Goal: Find specific page/section: Find specific page/section

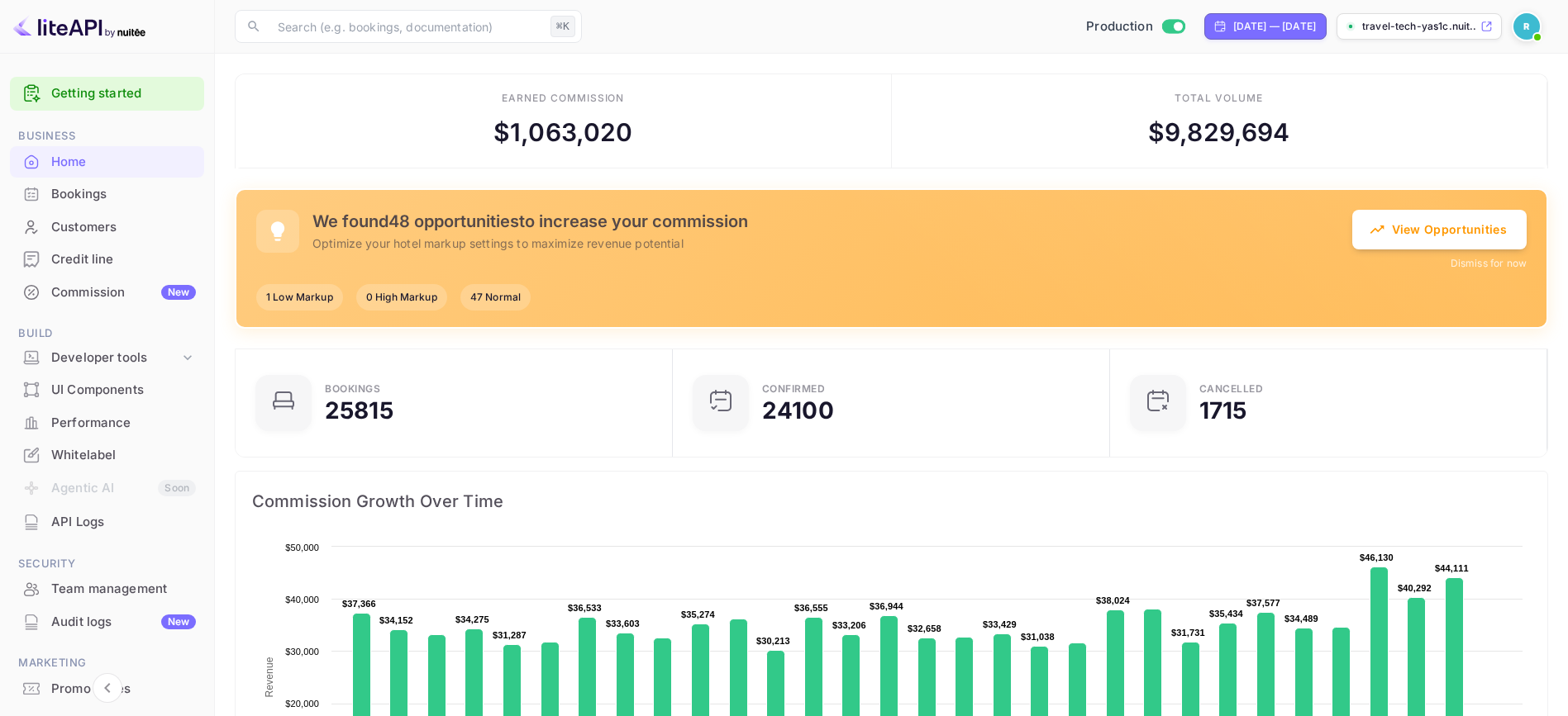
scroll to position [14, 14]
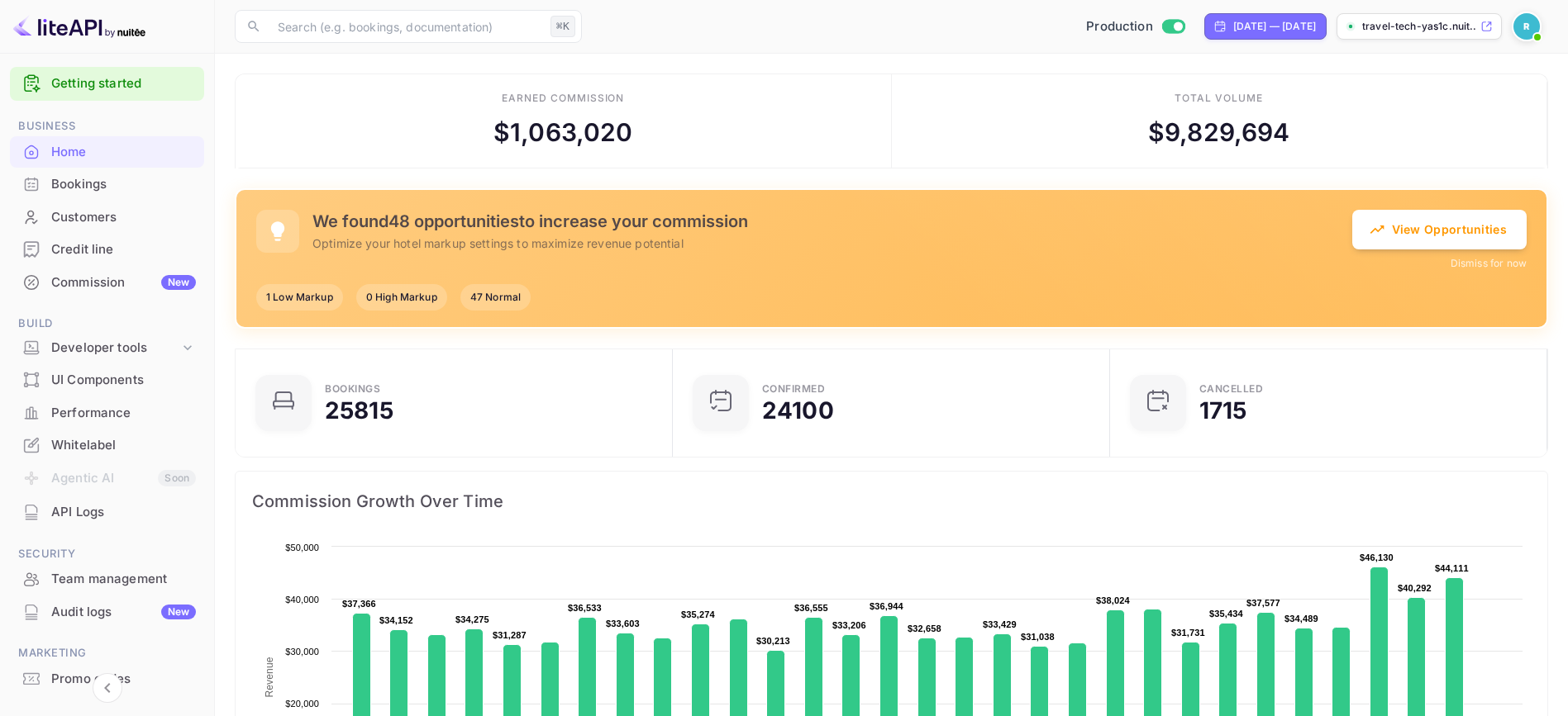
scroll to position [0, 0]
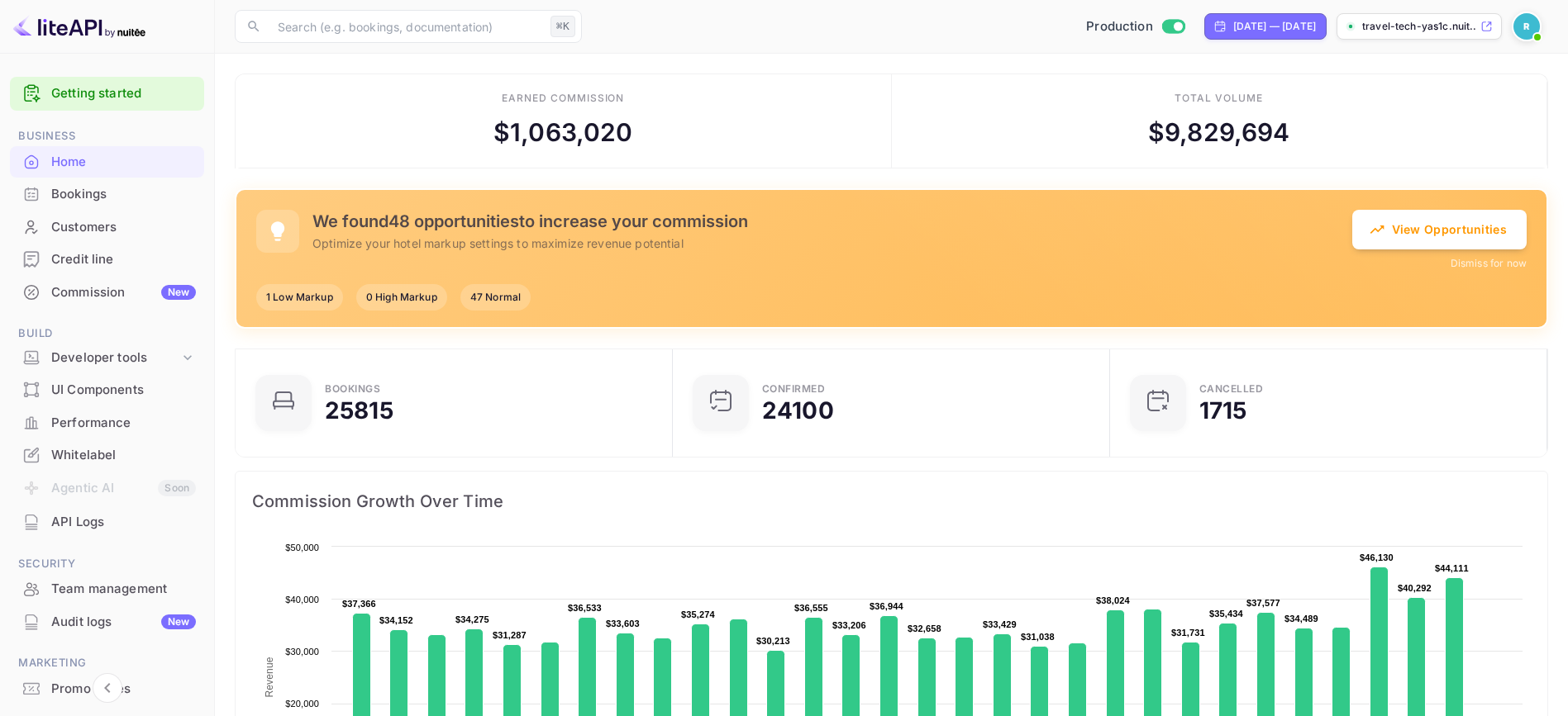
click at [1381, 166] on div "Total volume $ 9,829,694" at bounding box center [1220, 121] width 656 height 94
click at [374, 25] on input "text" at bounding box center [405, 26] width 276 height 33
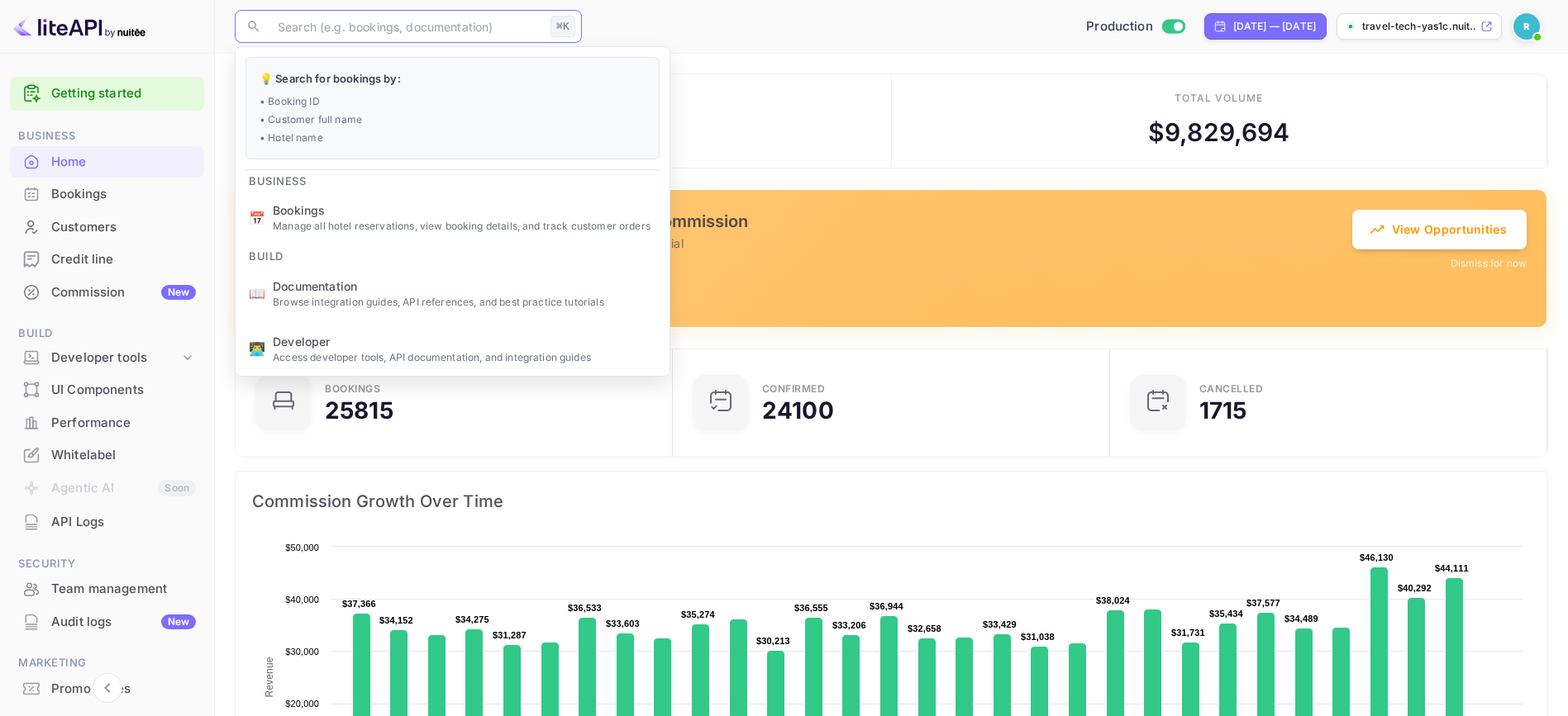
click at [418, 29] on input "text" at bounding box center [405, 26] width 276 height 33
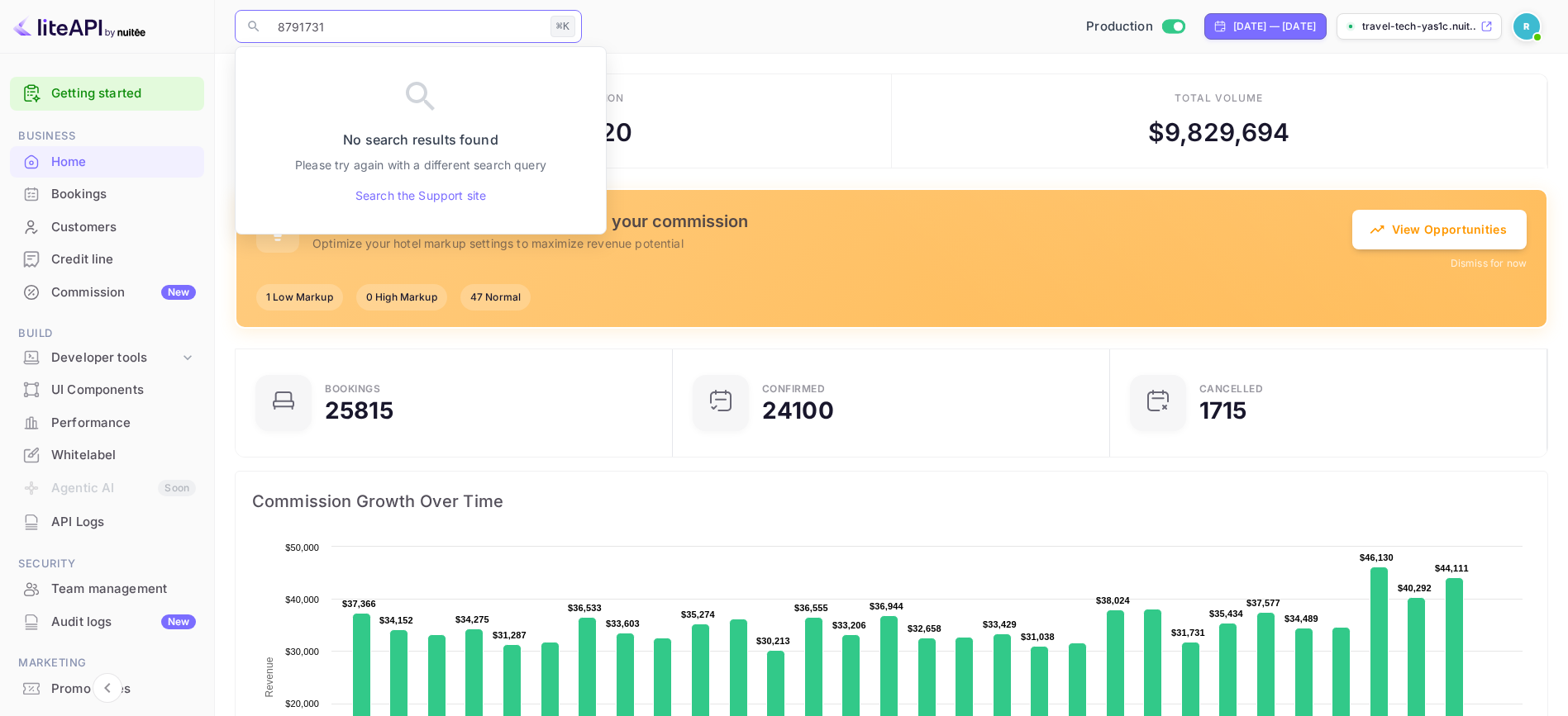
type input "8791731"
click at [378, 29] on input "8791731" at bounding box center [405, 26] width 276 height 33
click at [251, 25] on icon at bounding box center [254, 26] width 15 height 15
click at [334, 26] on input "8791731" at bounding box center [405, 26] width 276 height 33
drag, startPoint x: 334, startPoint y: 26, endPoint x: 264, endPoint y: 26, distance: 70.0
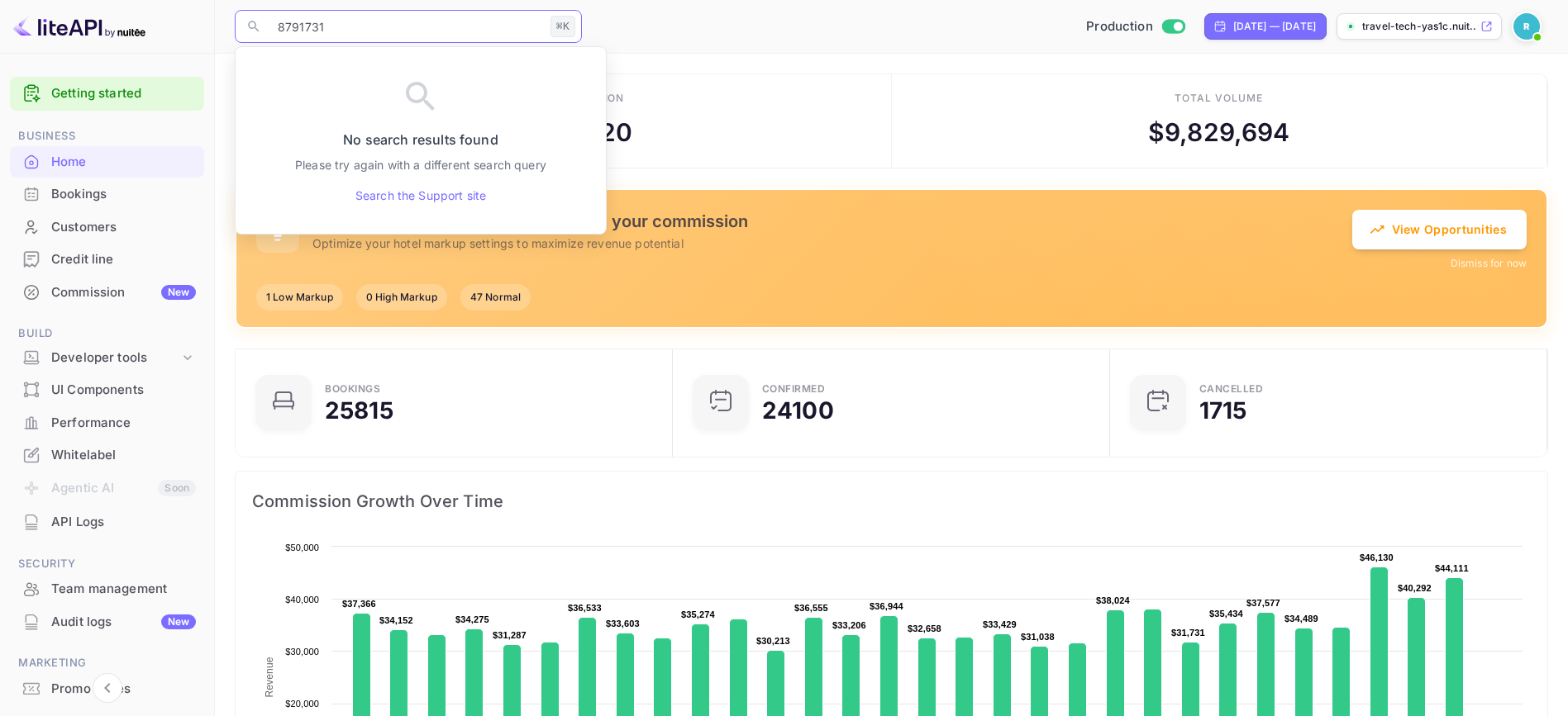
click at [264, 26] on div "​ 8791731 ⌘K ​" at bounding box center [408, 26] width 347 height 33
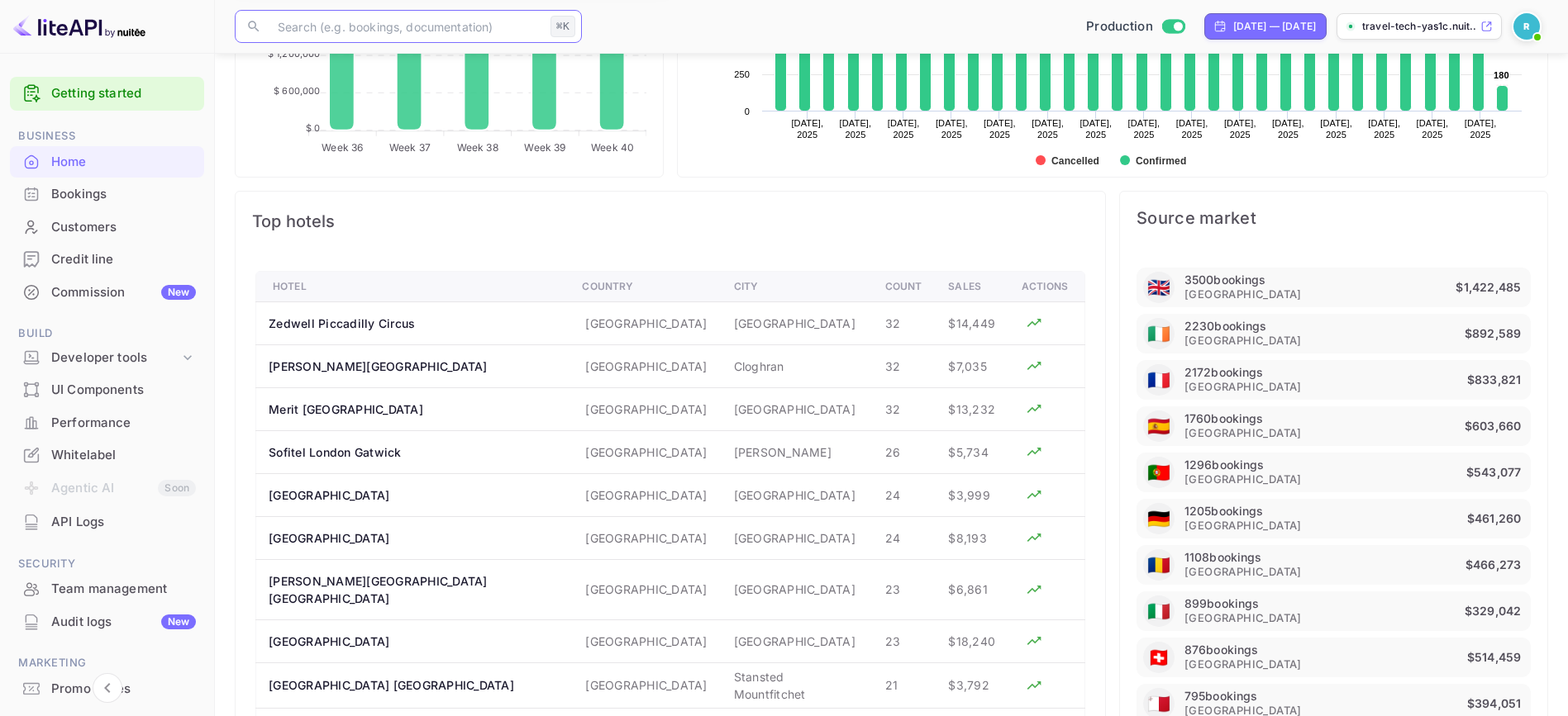
scroll to position [1130, 0]
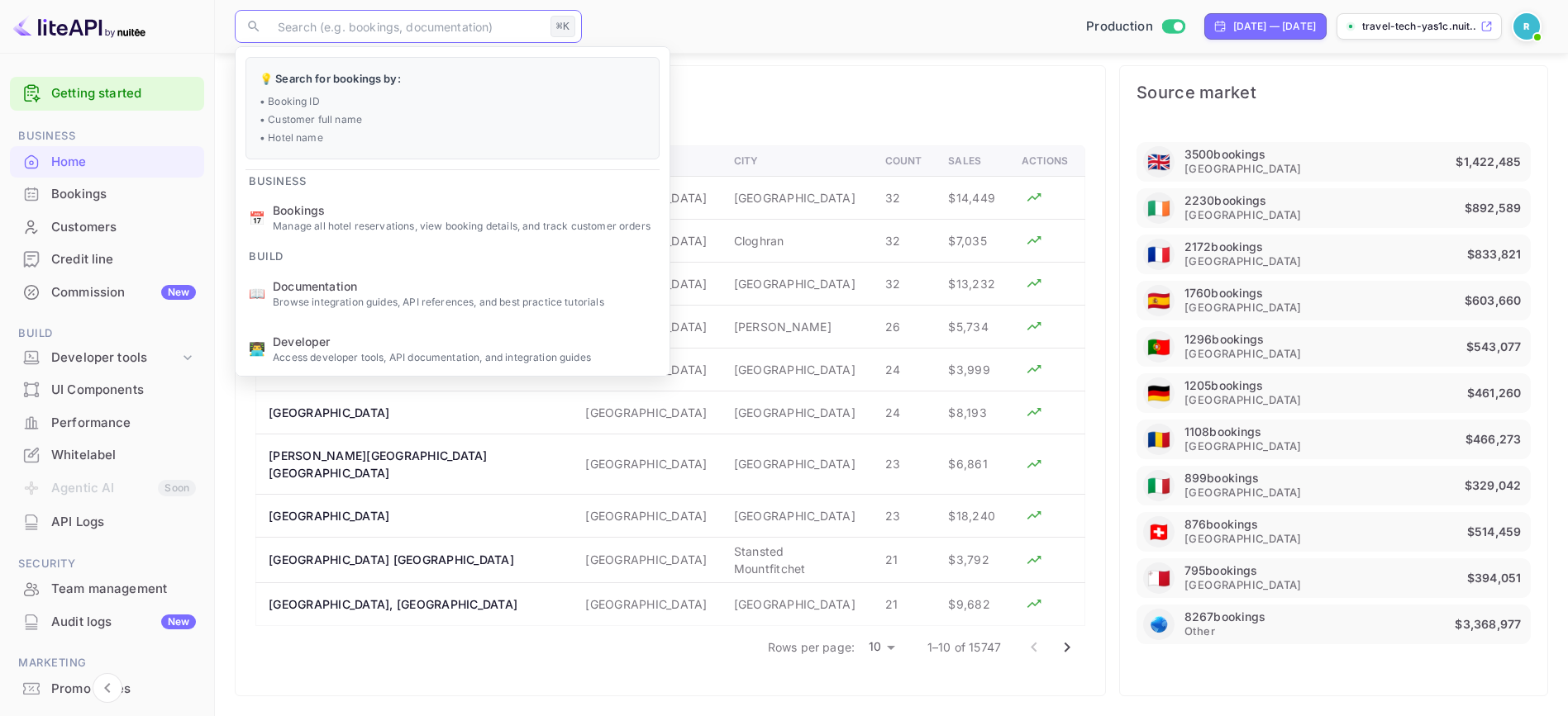
click at [1002, 110] on div "Top hotels" at bounding box center [669, 96] width 869 height 59
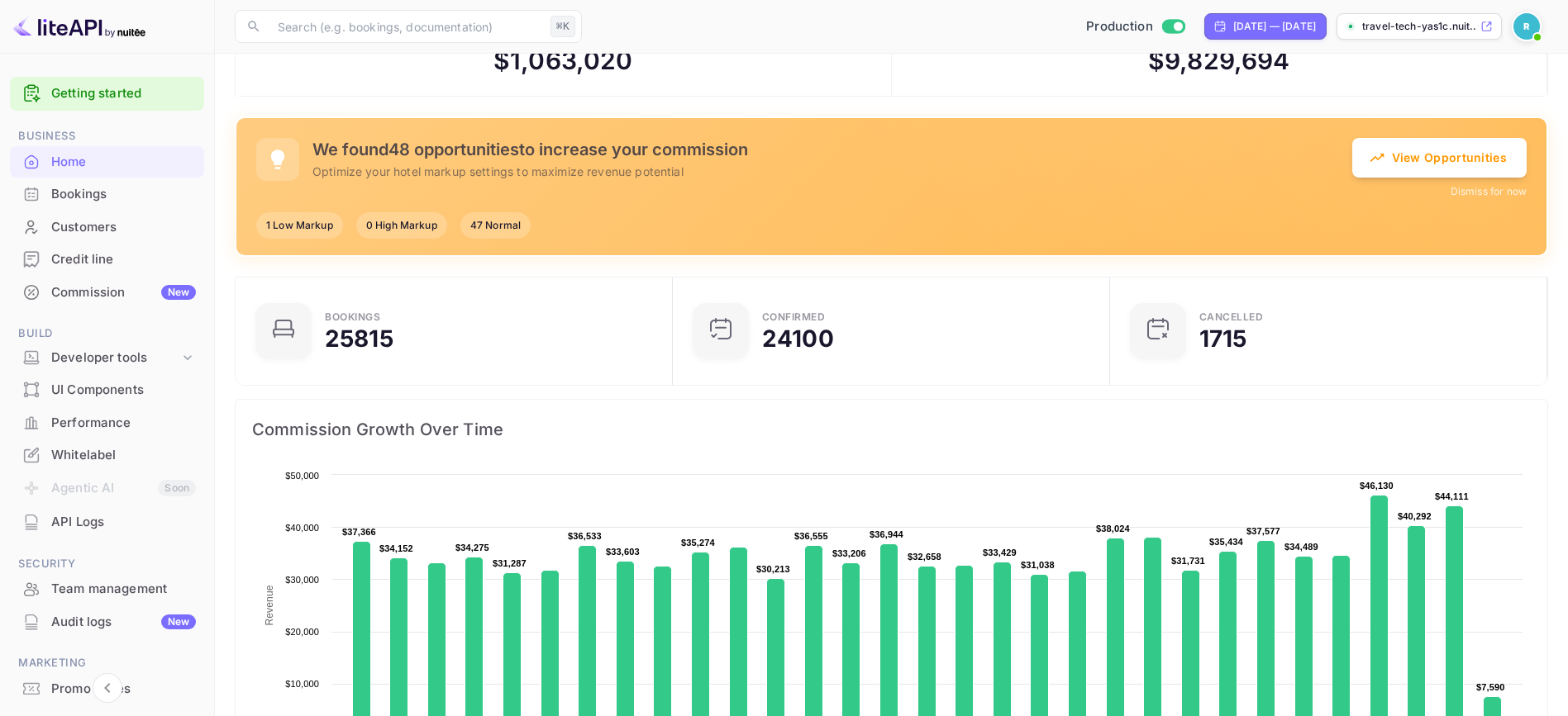
scroll to position [0, 0]
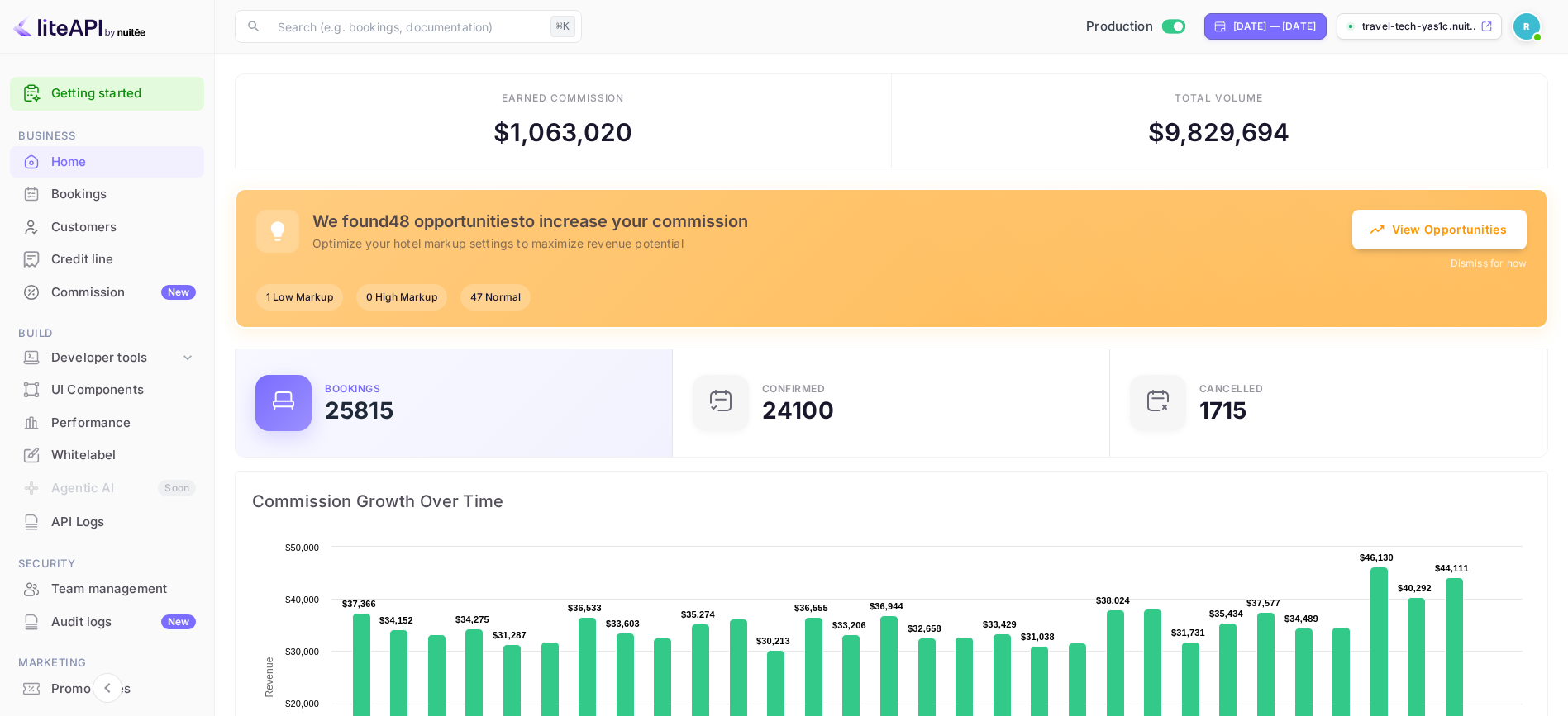
click at [533, 384] on div "Bookings 25815" at bounding box center [488, 403] width 327 height 38
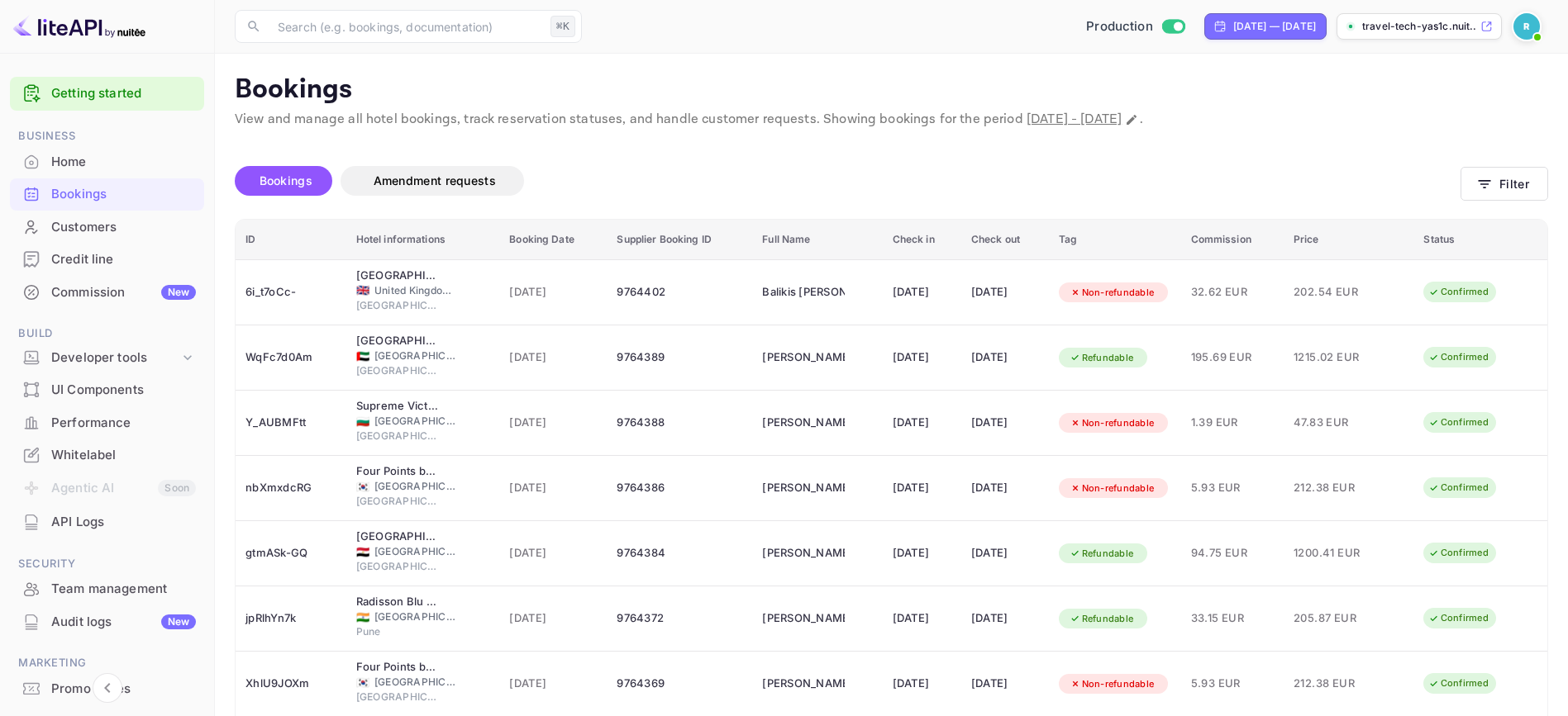
click at [1001, 179] on div "Bookings Amendment requests" at bounding box center [847, 181] width 1226 height 30
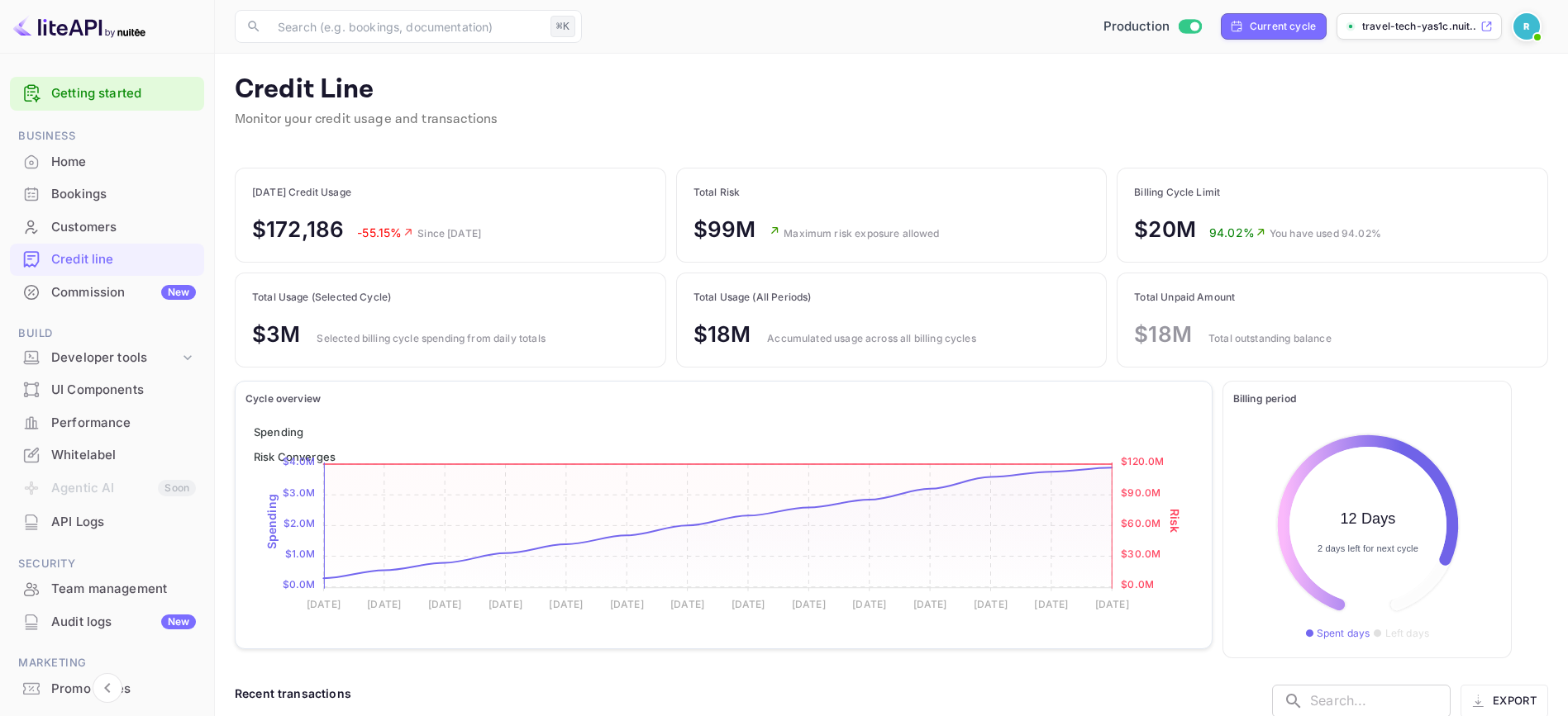
scroll to position [195, 256]
